Goal: Task Accomplishment & Management: Use online tool/utility

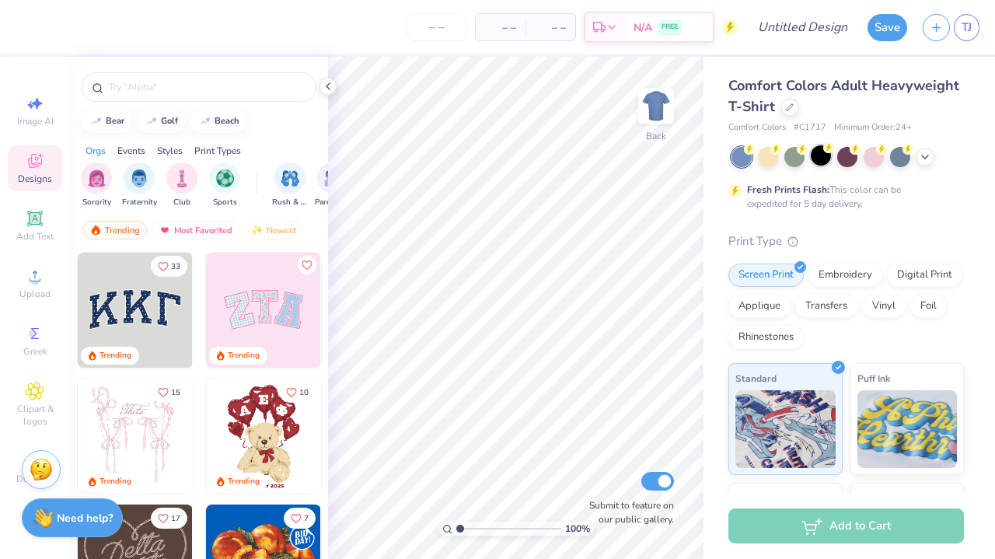
click at [824, 155] on div at bounding box center [821, 155] width 20 height 20
click at [27, 289] on span "Upload" at bounding box center [34, 294] width 31 height 12
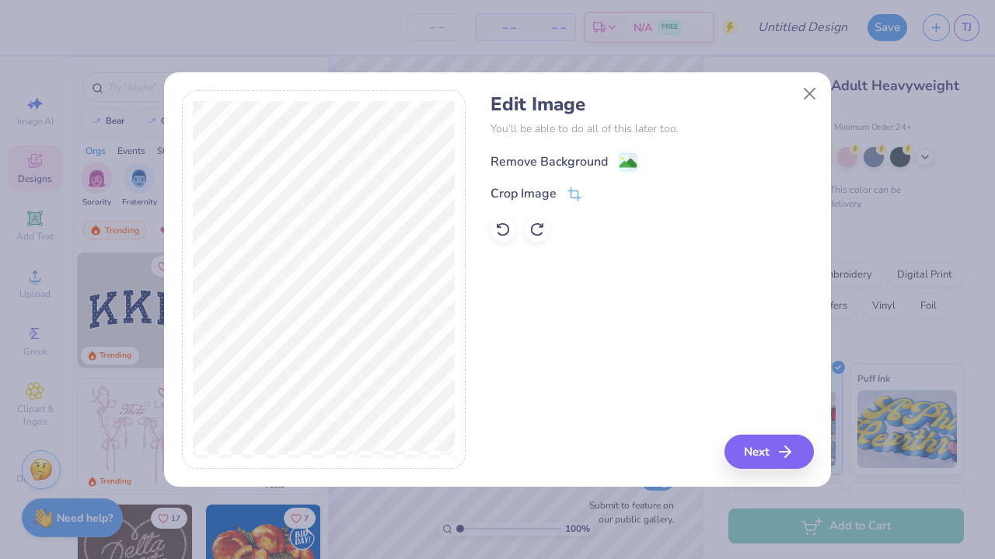
click at [574, 153] on div "Remove Background" at bounding box center [549, 161] width 117 height 19
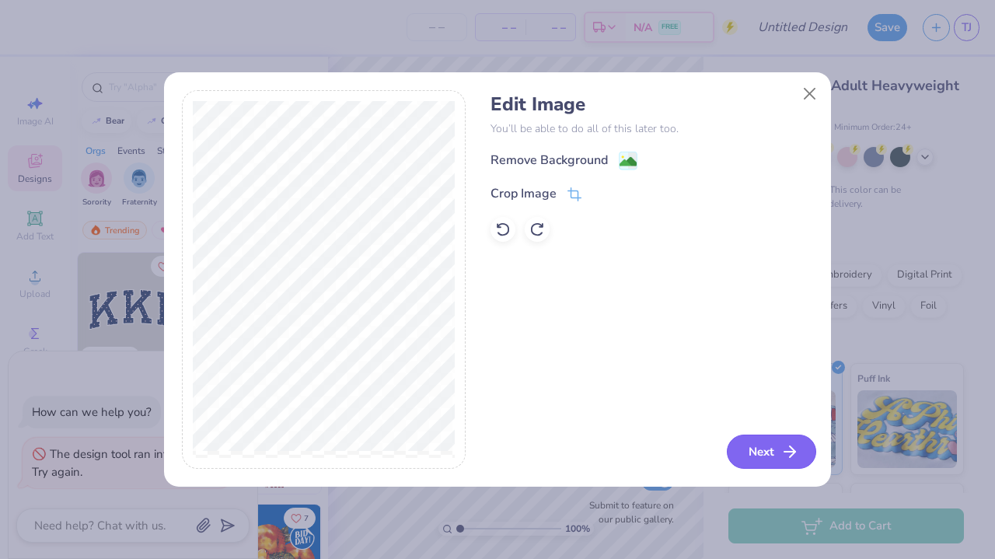
click at [766, 448] on button "Next" at bounding box center [771, 452] width 89 height 34
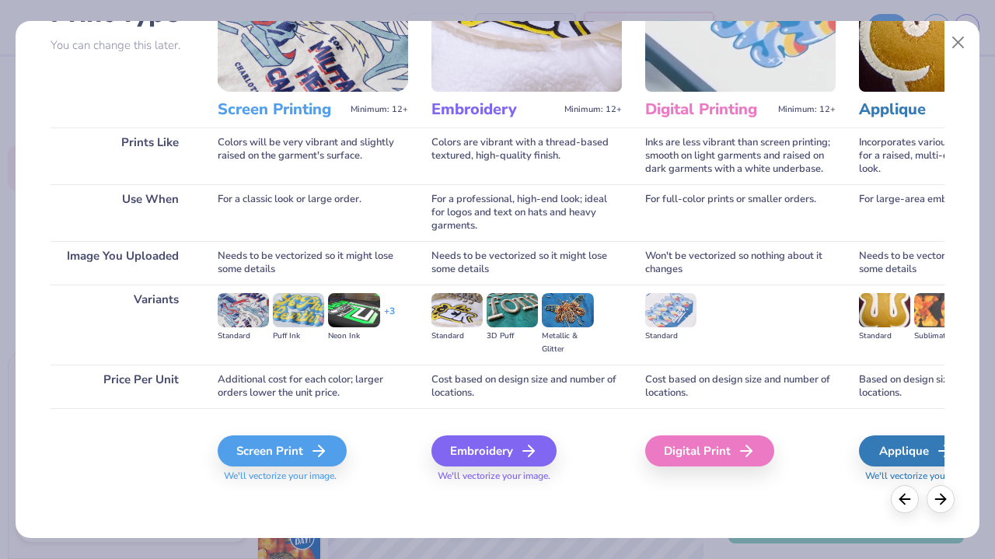
scroll to position [138, 0]
click at [298, 445] on div "Screen Print" at bounding box center [284, 450] width 129 height 31
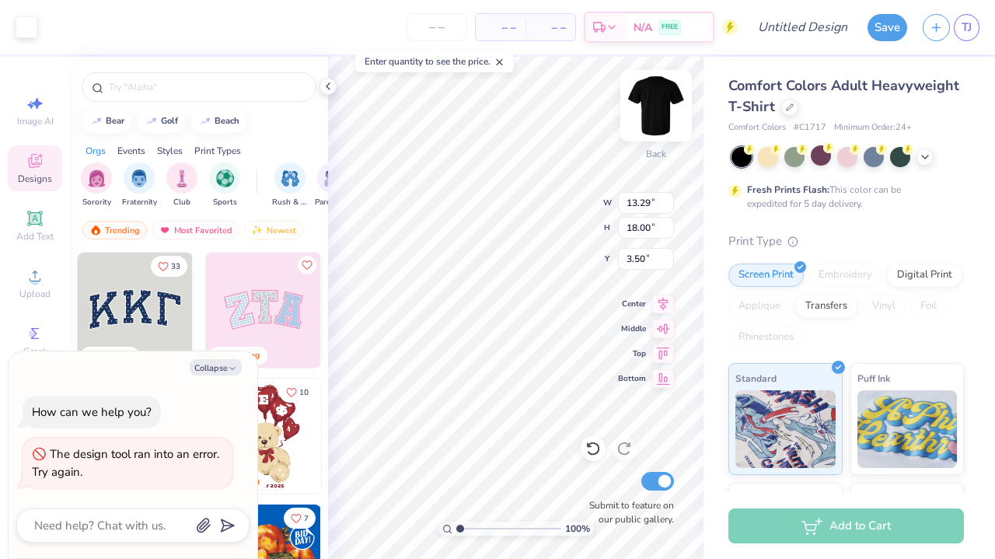
type textarea "x"
type input "2.42"
type textarea "x"
type input "2.33"
type textarea "x"
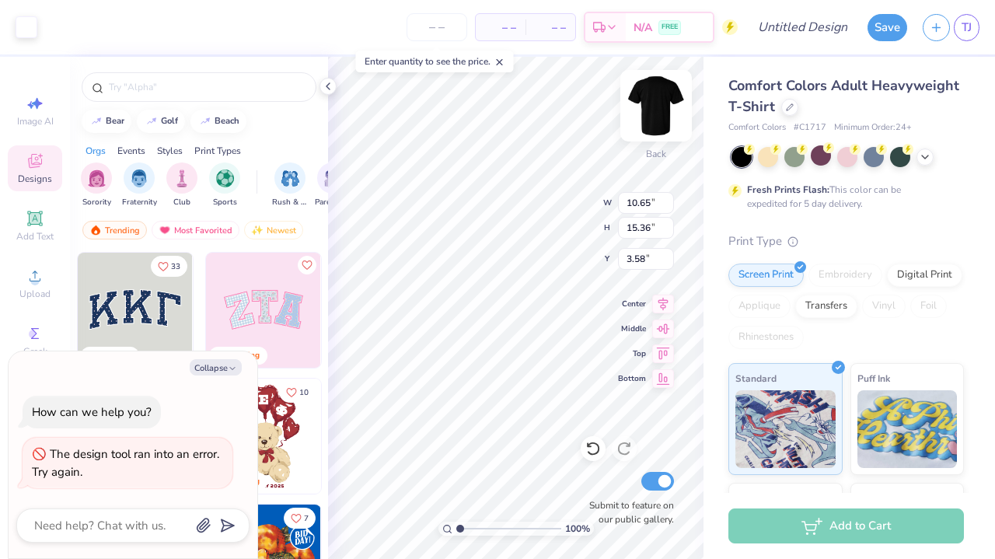
type input "1.56"
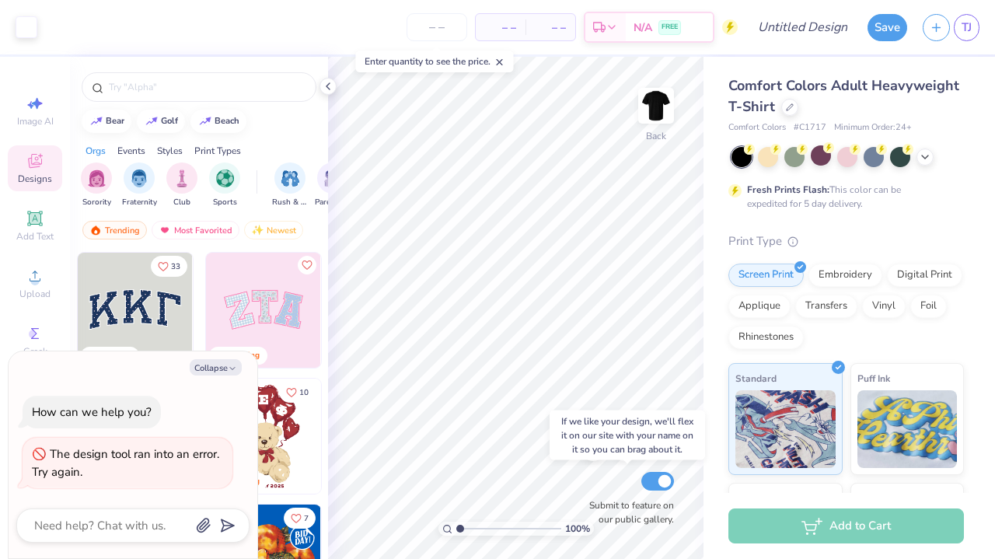
click at [655, 475] on div "100 % Back Submit to feature on our public gallery." at bounding box center [515, 308] width 375 height 502
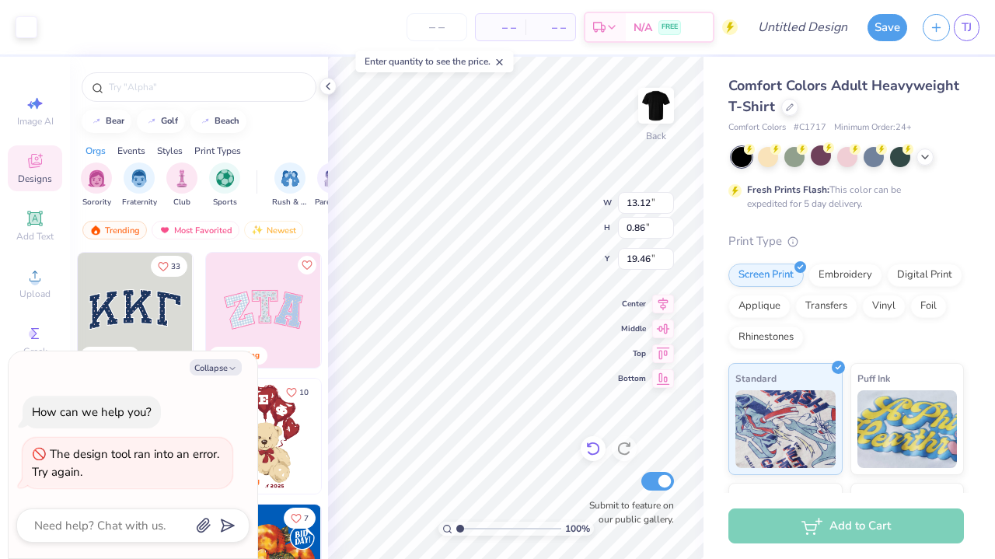
type textarea "x"
type input "5.52"
type textarea "x"
type input "11.99"
type input "0.78"
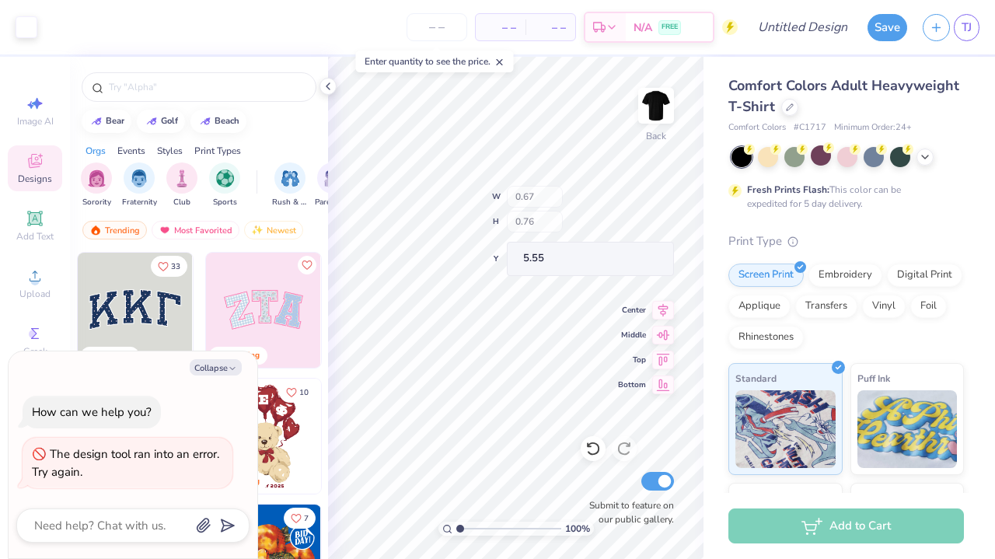
click at [550, 194] on div "100 % Back W 0.67 H 0.76 Y 5.55 Center Middle Top Bottom Submit to feature on o…" at bounding box center [515, 308] width 375 height 502
type textarea "x"
type input "5.38"
type textarea "x"
type input "5.34"
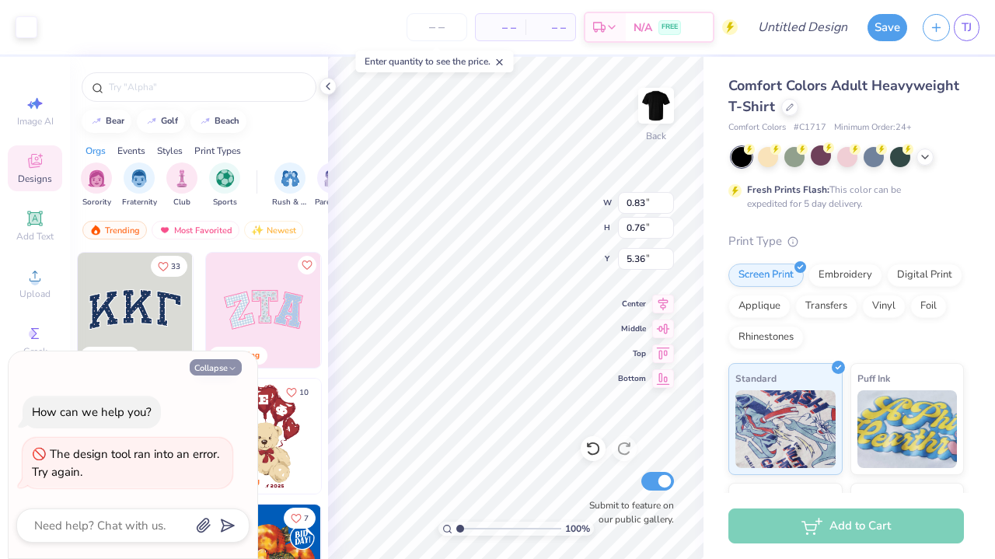
click at [215, 368] on button "Collapse" at bounding box center [216, 367] width 52 height 16
type textarea "x"
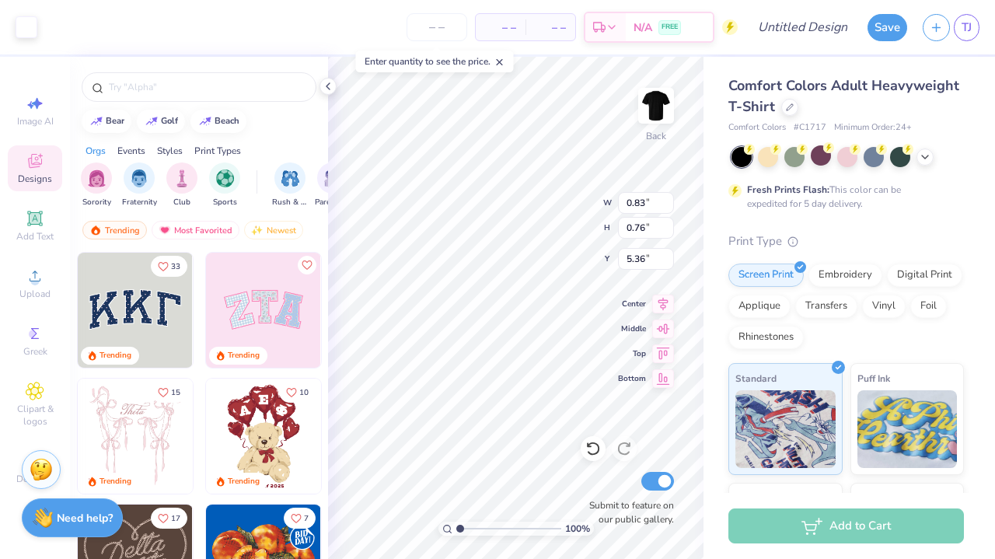
click at [501, 58] on icon at bounding box center [499, 62] width 11 height 11
click at [457, 30] on input "number" at bounding box center [437, 27] width 61 height 28
type input "12"
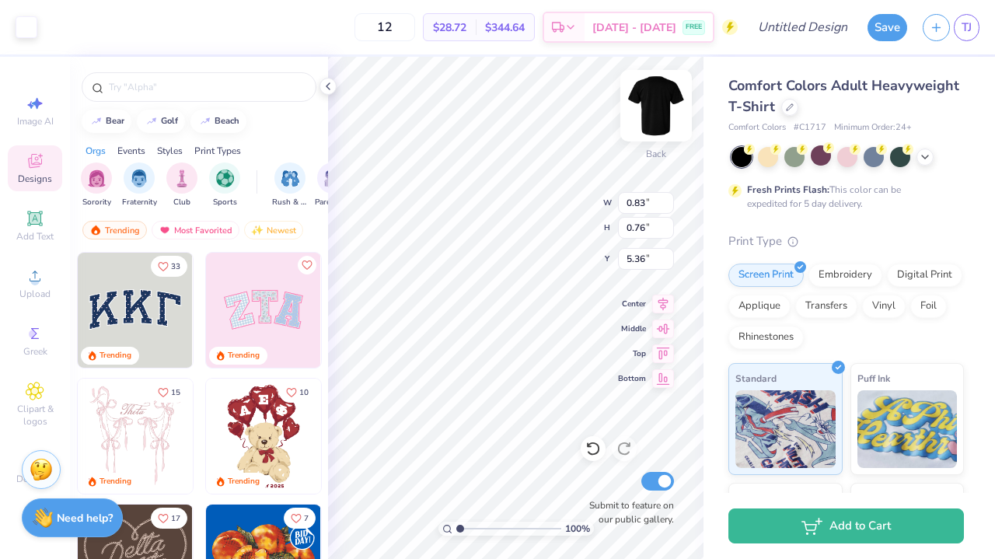
type input "0.98"
type input "0.93"
type input "5.27"
type input "0.68"
type input "0.82"
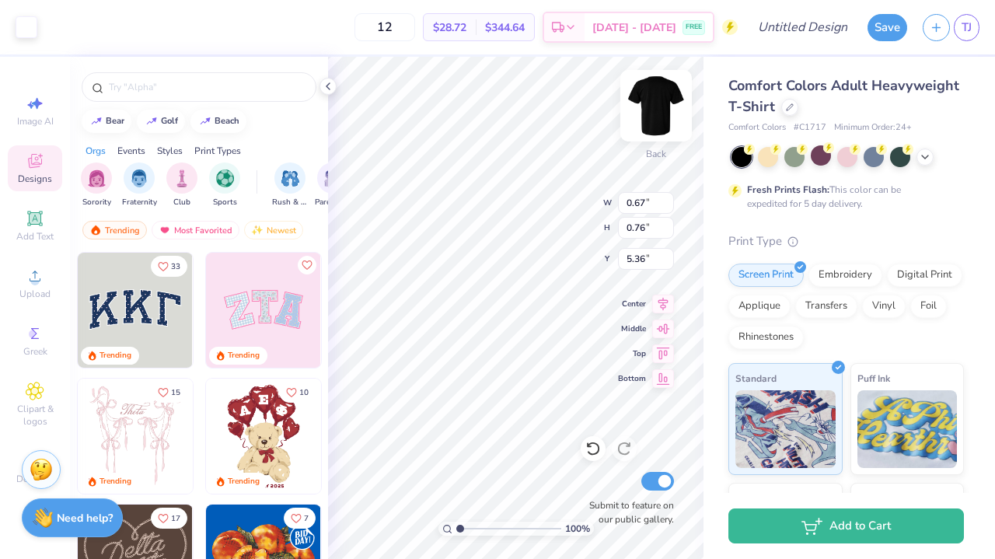
type input "5.32"
click at [550, 214] on div "100 % Back W 0.68 H 0.82 Y 5.32 Center Middle Top Bottom Submit to feature on o…" at bounding box center [515, 308] width 375 height 502
type input "0.84"
type input "0.76"
type input "5.35"
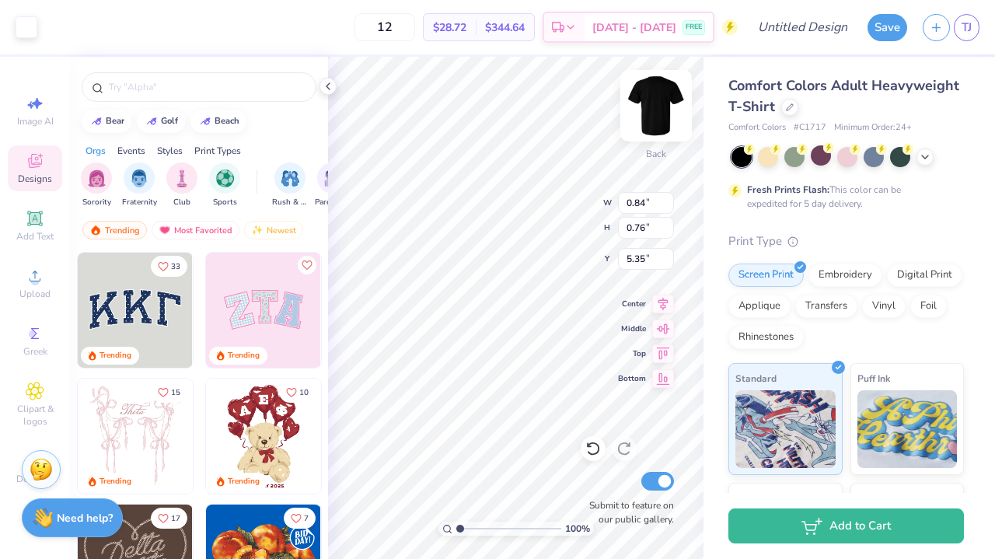
type input "0.81"
type input "0.88"
type input "5.26"
type input "0.77"
type input "0.93"
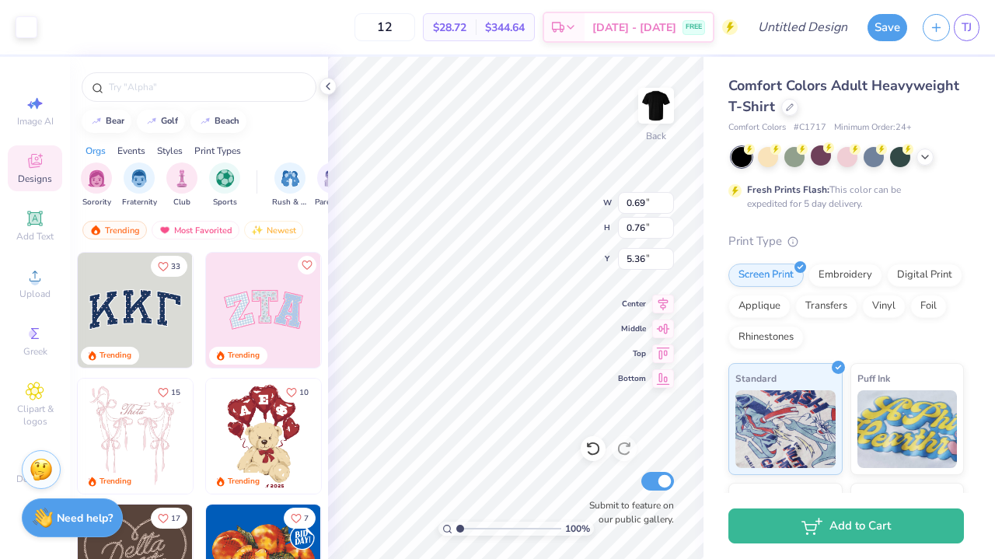
type input "5.28"
click at [580, 216] on div "100 % Back W 0.77 H 0.93 Y 5.28 Center Middle Top Bottom Submit to feature on o…" at bounding box center [515, 308] width 375 height 502
type input "0.68"
type input "0.76"
type input "5.36"
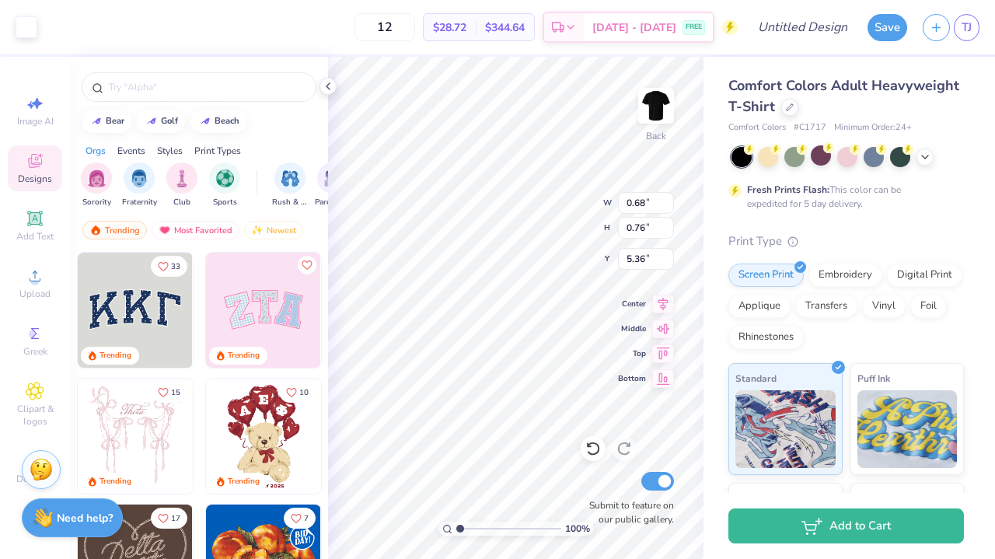
type input "0.72"
type input "0.84"
type input "5.31"
type input "0.83"
type input "0.91"
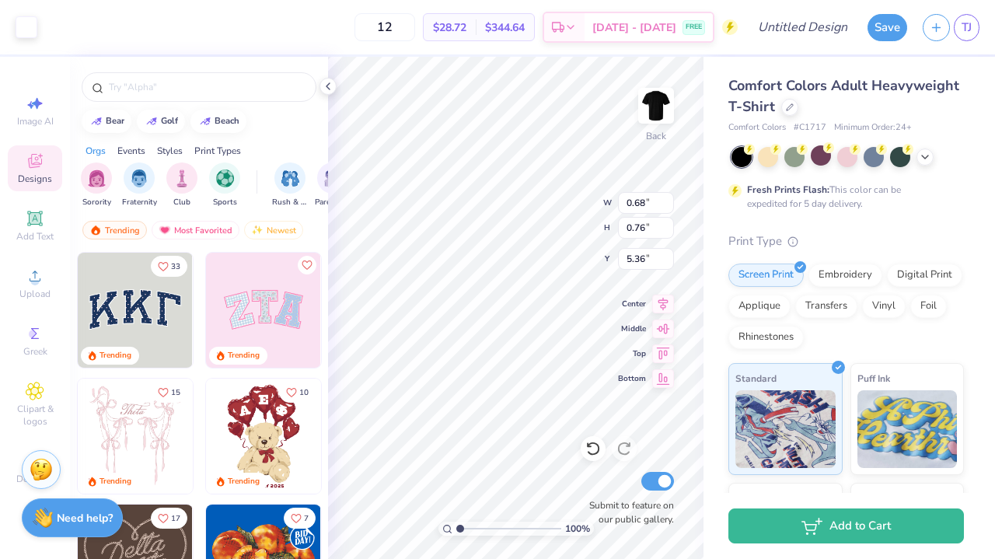
type input "5.29"
click at [325, 92] on icon at bounding box center [328, 86] width 12 height 12
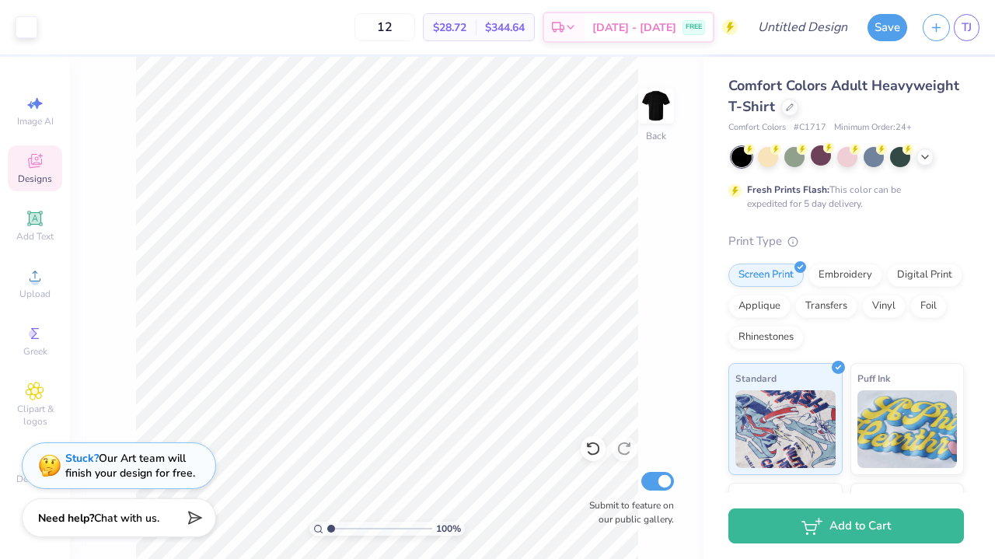
click at [907, 12] on div "Save TJ" at bounding box center [931, 27] width 127 height 54
